Goal: Communication & Community: Share content

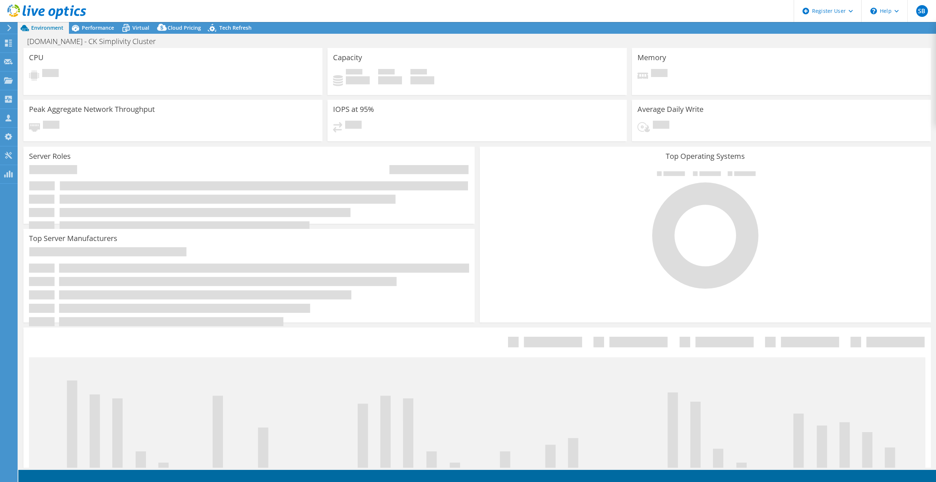
select select "USD"
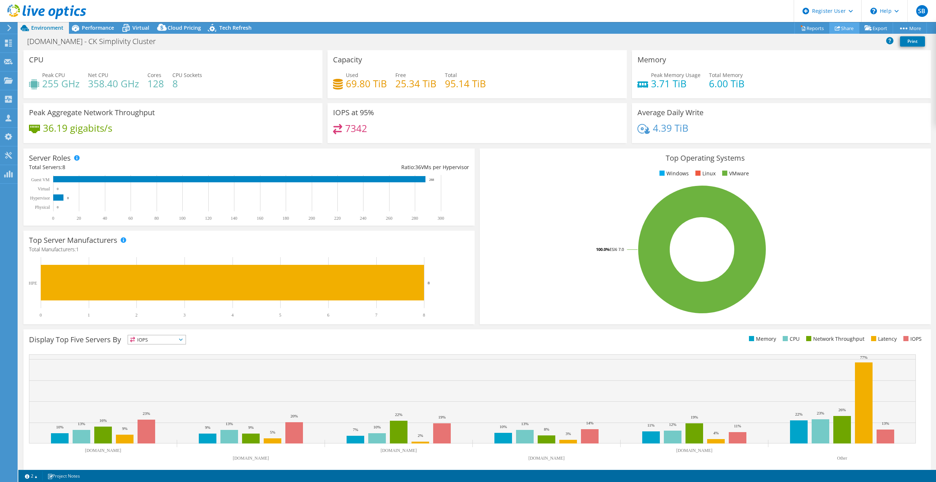
click at [840, 27] on link "Share" at bounding box center [844, 27] width 30 height 11
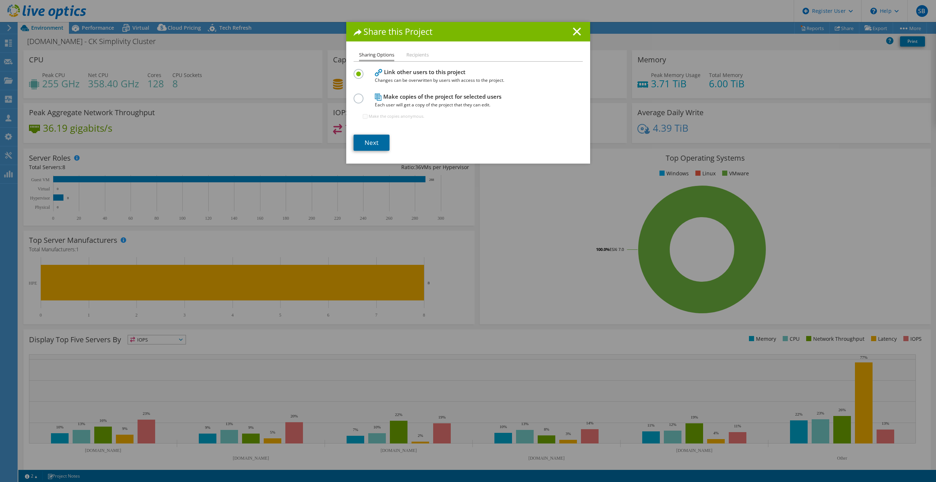
click at [367, 141] on link "Next" at bounding box center [371, 143] width 36 height 16
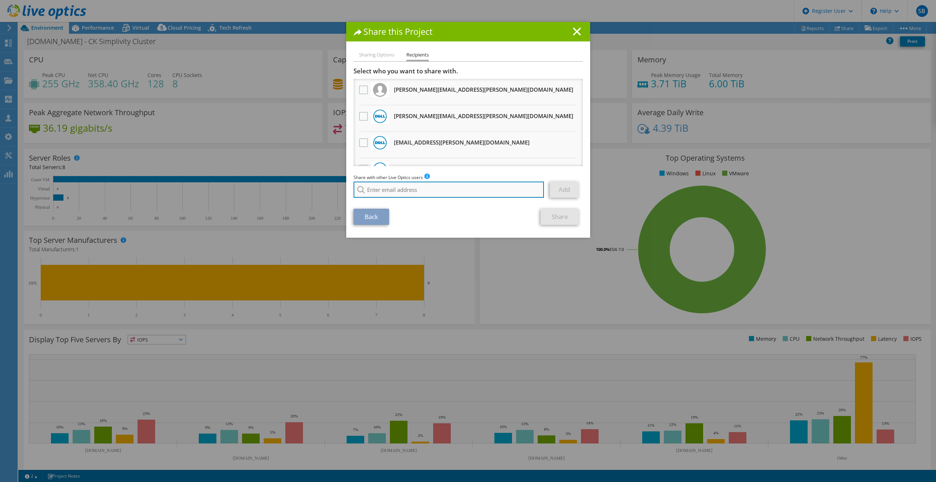
paste input "max_kreimer@shi.com"
type input "max_kreimer@shi.com"
click at [502, 205] on section "Select who you want to share with. All project copies will be anonymous. travis…" at bounding box center [467, 146] width 229 height 158
click at [498, 192] on input "max_kreimer@shi.com" at bounding box center [448, 190] width 191 height 16
click at [506, 216] on div "Back Share" at bounding box center [467, 217] width 229 height 16
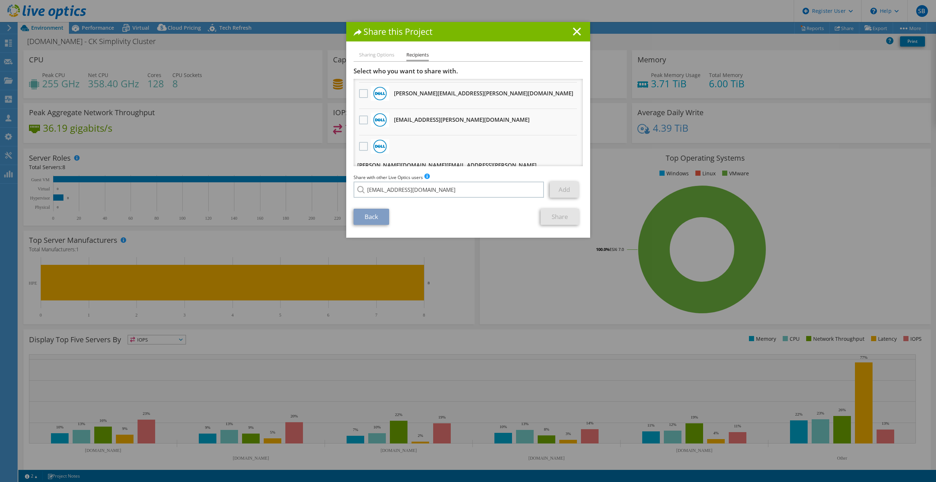
scroll to position [71, 0]
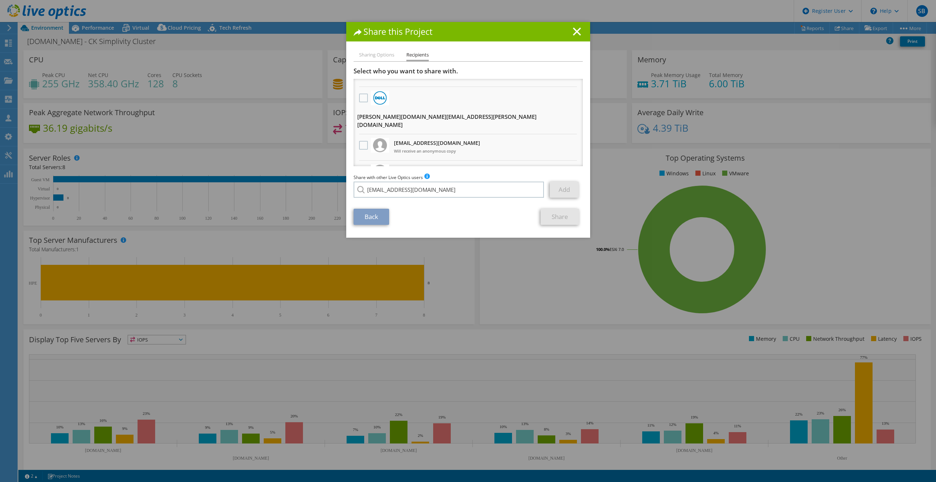
click at [567, 188] on link "Add" at bounding box center [564, 190] width 29 height 16
click at [360, 214] on link "Back" at bounding box center [371, 217] width 36 height 16
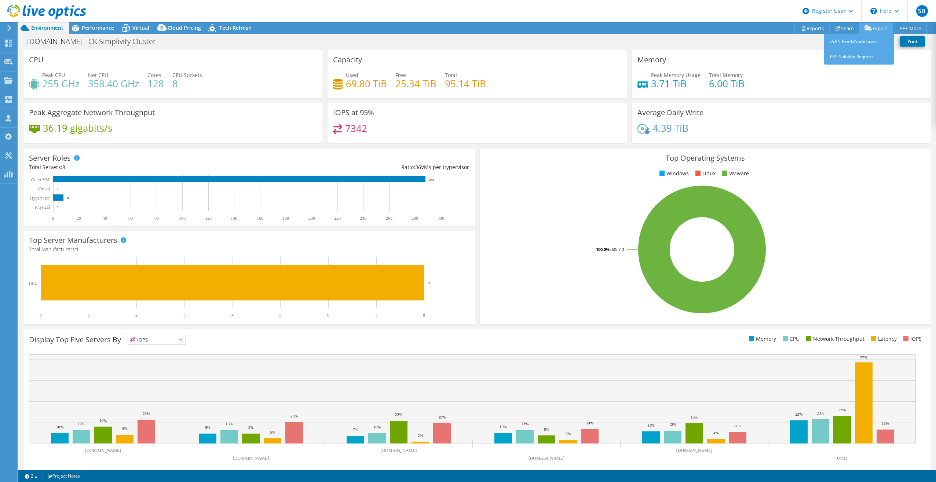
click at [886, 28] on link "Export" at bounding box center [876, 27] width 34 height 11
click at [838, 28] on link "Share" at bounding box center [844, 27] width 30 height 11
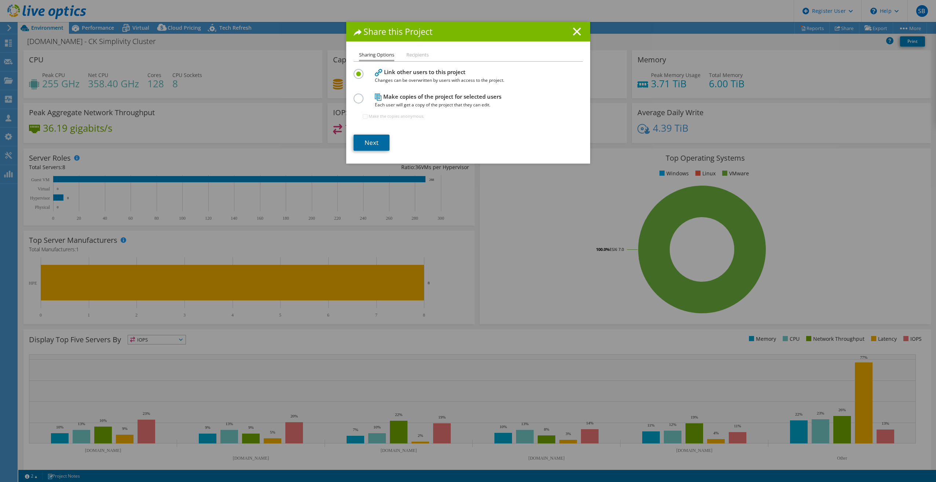
click at [353, 136] on link "Next" at bounding box center [371, 143] width 36 height 16
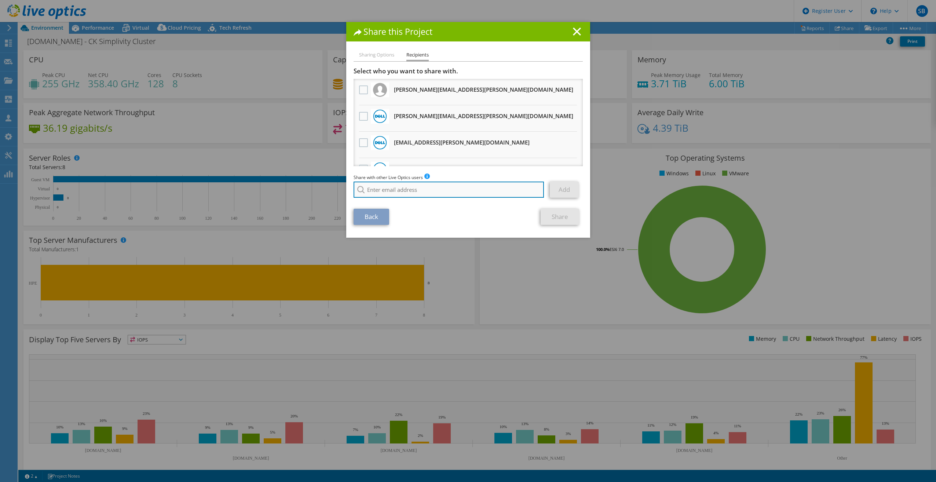
paste input "max_kreimer@shi.com"
type input "max_kreimer@shi.com"
